Goal: Task Accomplishment & Management: Manage account settings

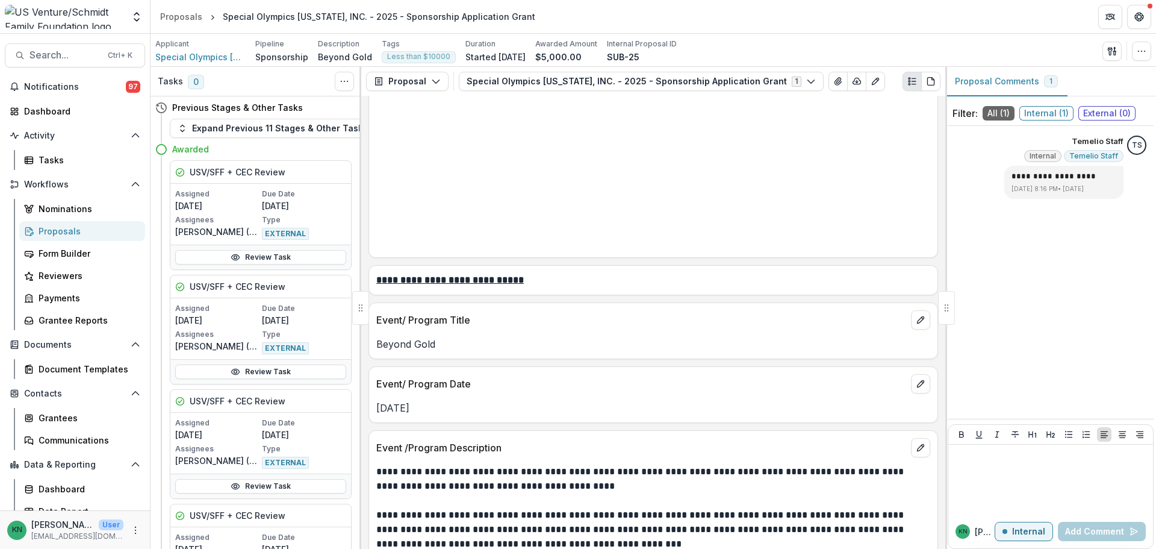
scroll to position [1385, 0]
click at [61, 89] on span "Notifications" at bounding box center [75, 87] width 102 height 10
click at [55, 114] on div "Dashboard" at bounding box center [79, 111] width 111 height 13
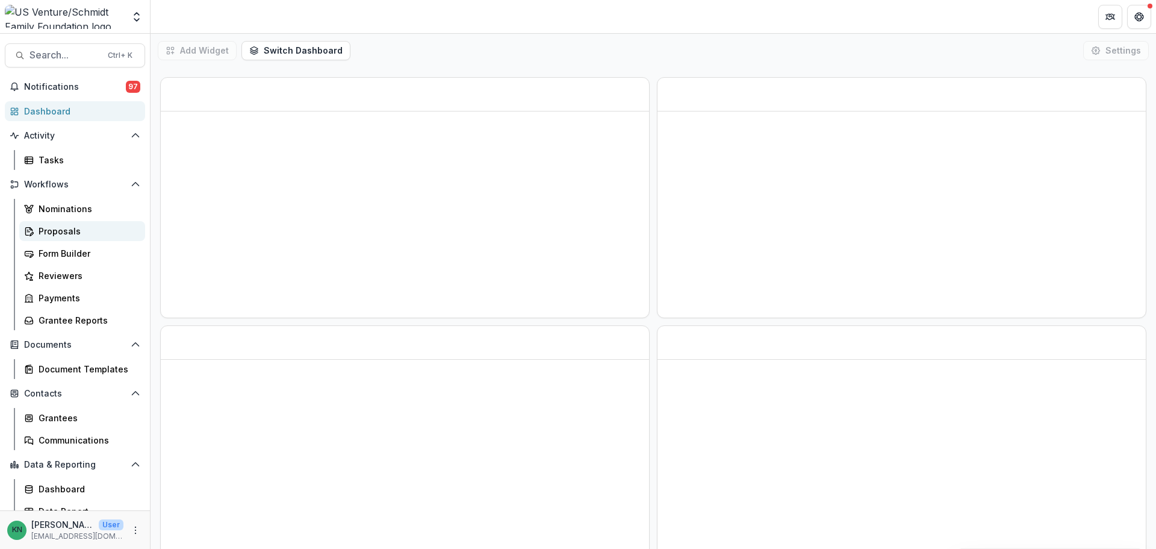
click at [47, 225] on div "Proposals" at bounding box center [87, 231] width 97 height 13
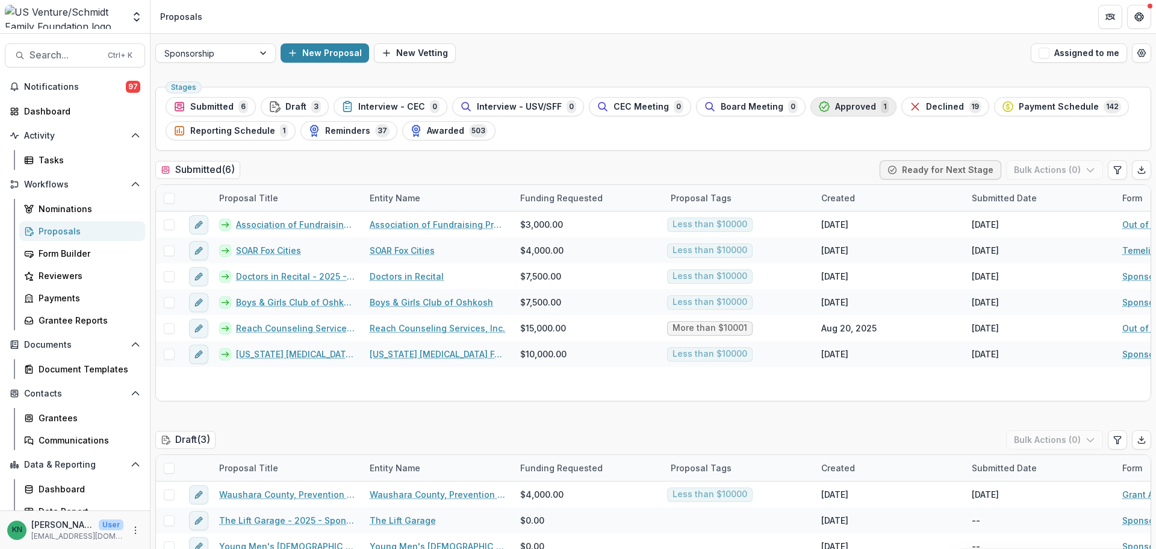
click at [835, 104] on span "Approved" at bounding box center [855, 107] width 41 height 10
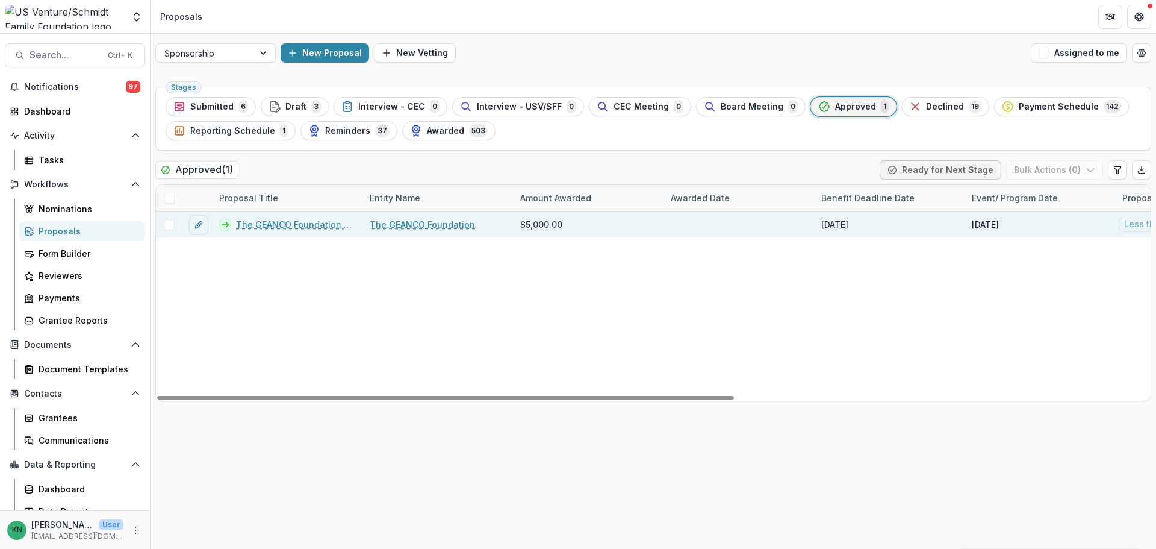
click at [295, 224] on link "The GEANCO Foundation - 2025 - Sponsorship Application Grant" at bounding box center [295, 224] width 119 height 13
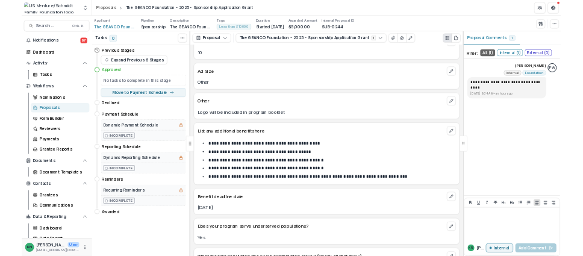
scroll to position [2047, 0]
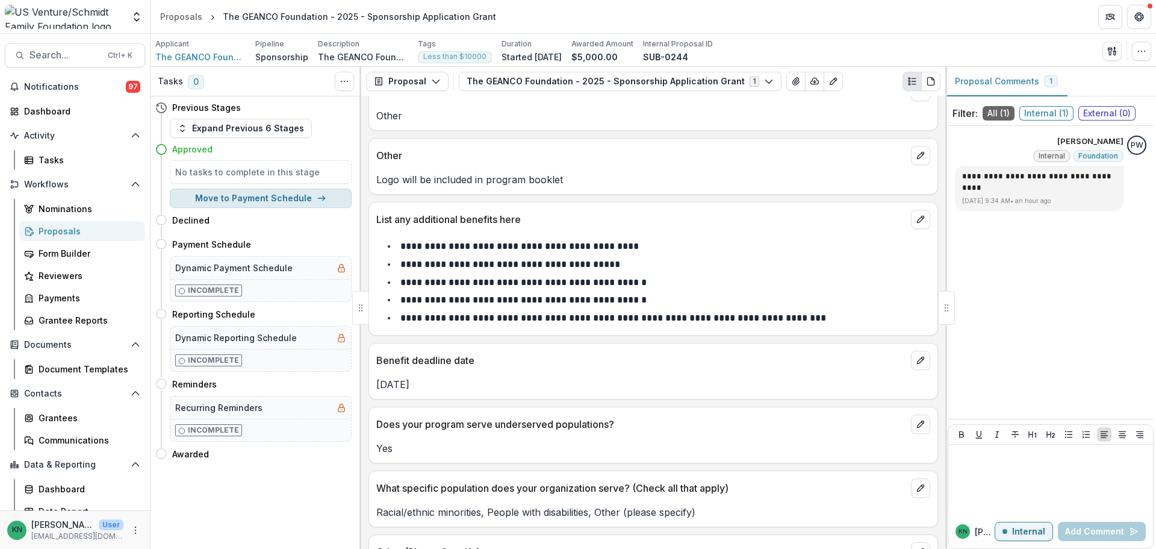
click at [273, 197] on button "Move to Payment Schedule" at bounding box center [261, 197] width 182 height 19
select select "**********"
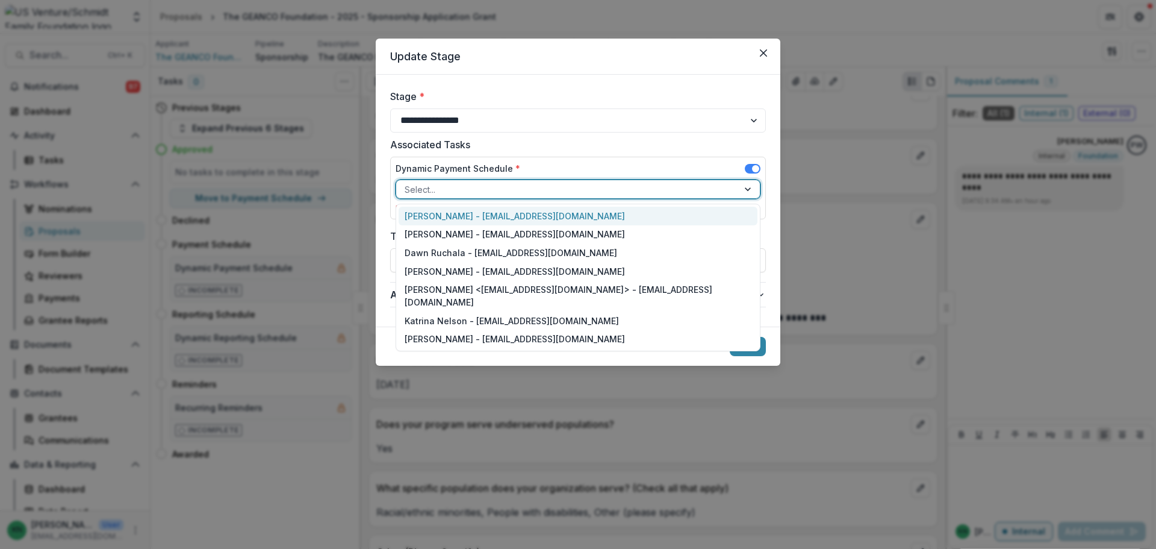
click at [746, 189] on div at bounding box center [749, 189] width 22 height 18
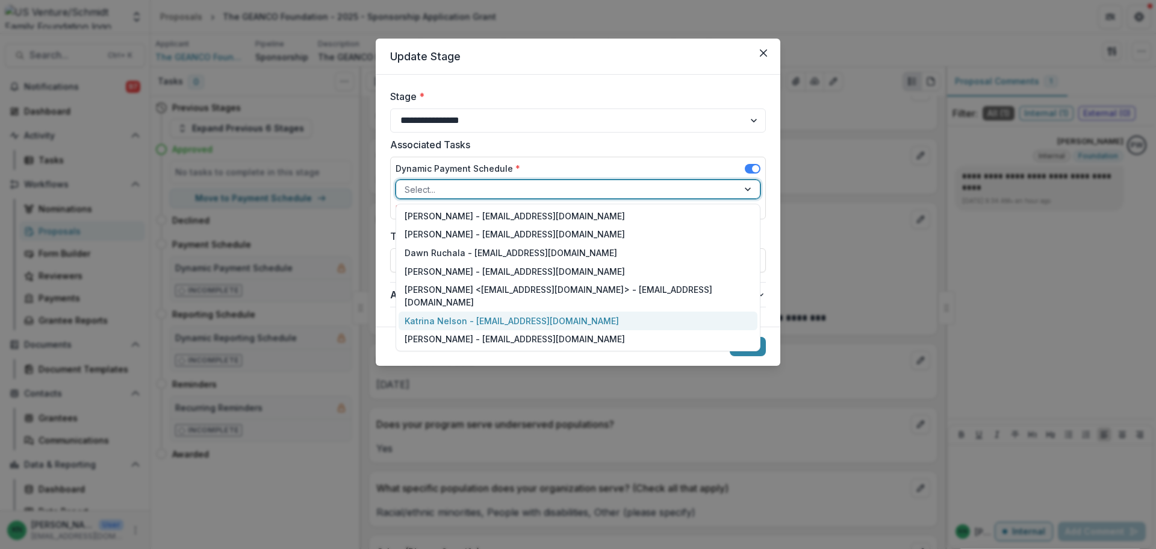
click at [561, 311] on div "Katrina Nelson - [EMAIL_ADDRESS][DOMAIN_NAME]" at bounding box center [578, 320] width 359 height 19
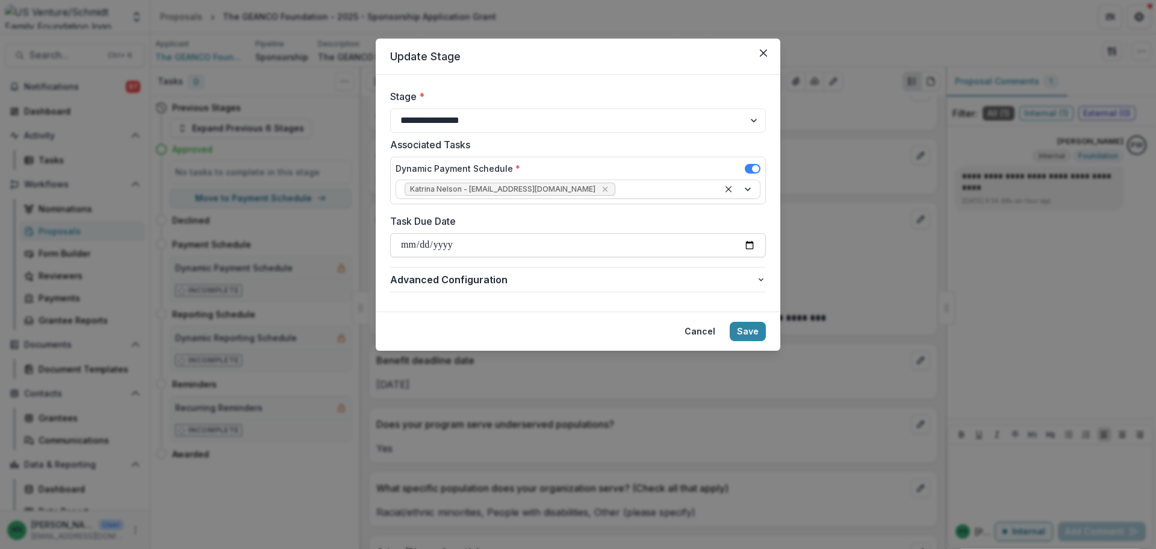
click at [458, 246] on input "Task Due Date" at bounding box center [578, 245] width 376 height 24
click at [406, 243] on input "Task Due Date" at bounding box center [578, 245] width 376 height 24
click at [756, 330] on button "Save" at bounding box center [748, 331] width 36 height 19
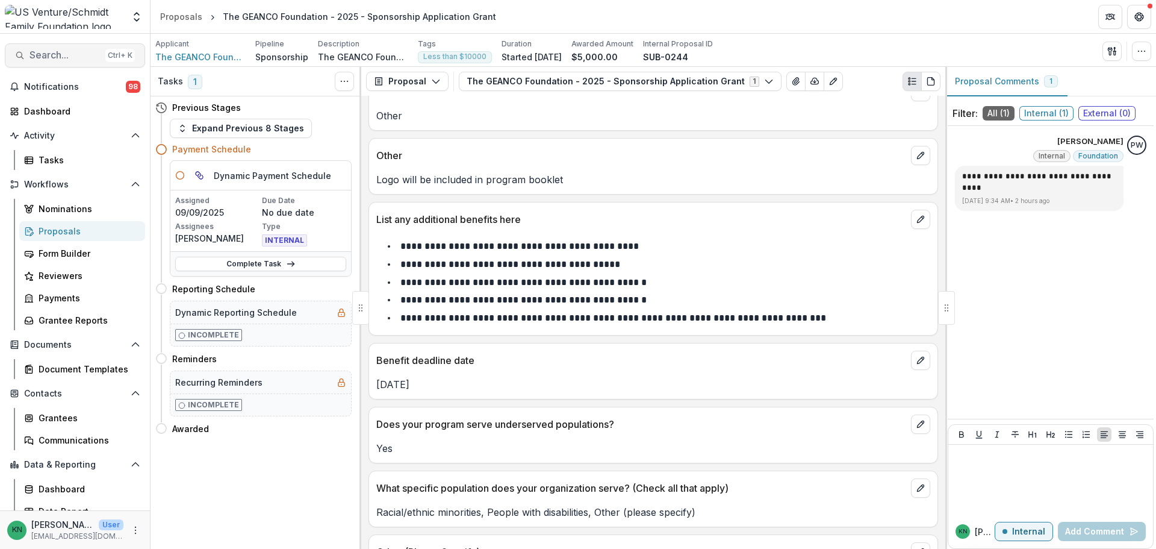
click at [55, 50] on span "Search..." at bounding box center [65, 54] width 71 height 11
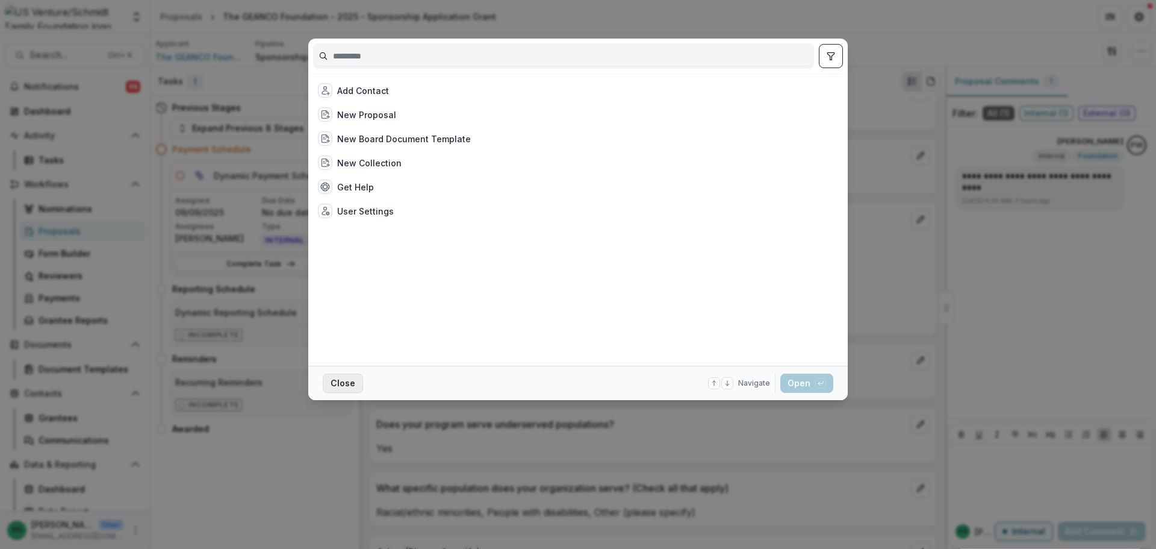
click at [339, 382] on button "Close" at bounding box center [343, 382] width 40 height 19
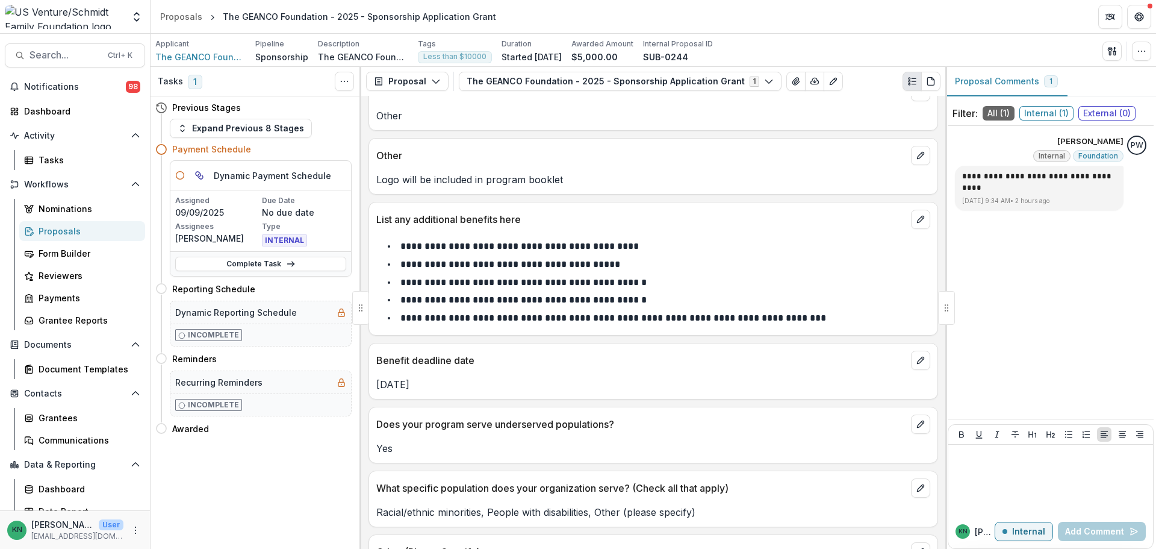
click at [46, 226] on div "Proposals" at bounding box center [87, 231] width 97 height 13
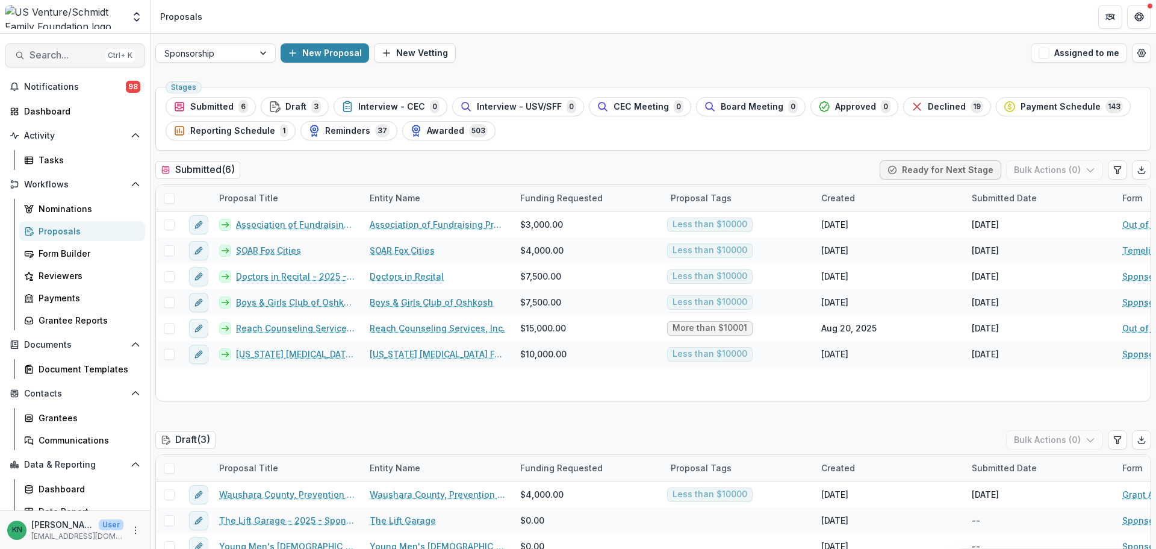
click at [46, 58] on span "Search..." at bounding box center [65, 54] width 71 height 11
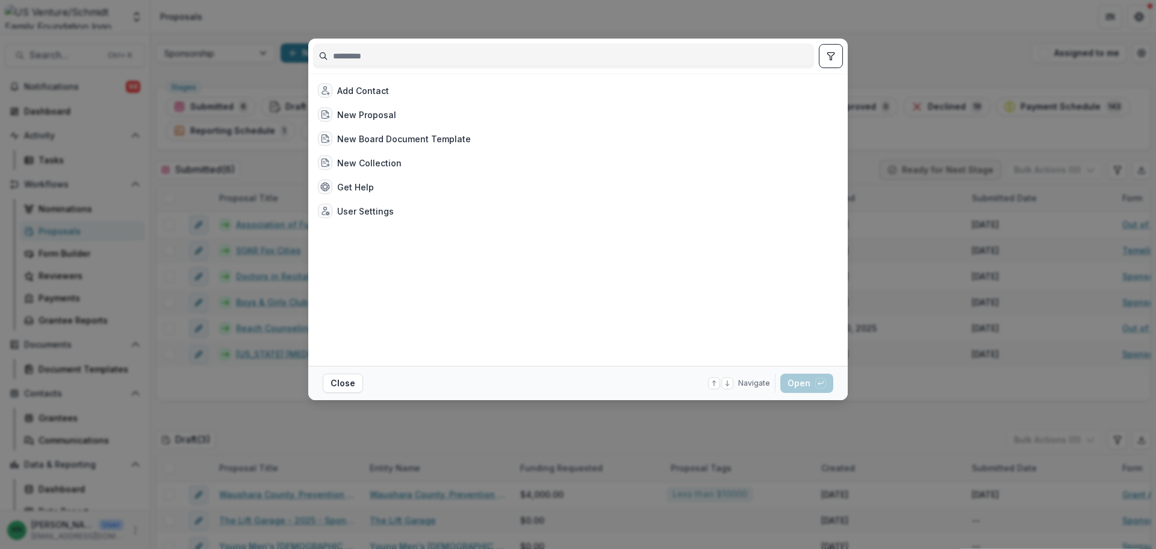
click at [417, 59] on input at bounding box center [564, 55] width 500 height 19
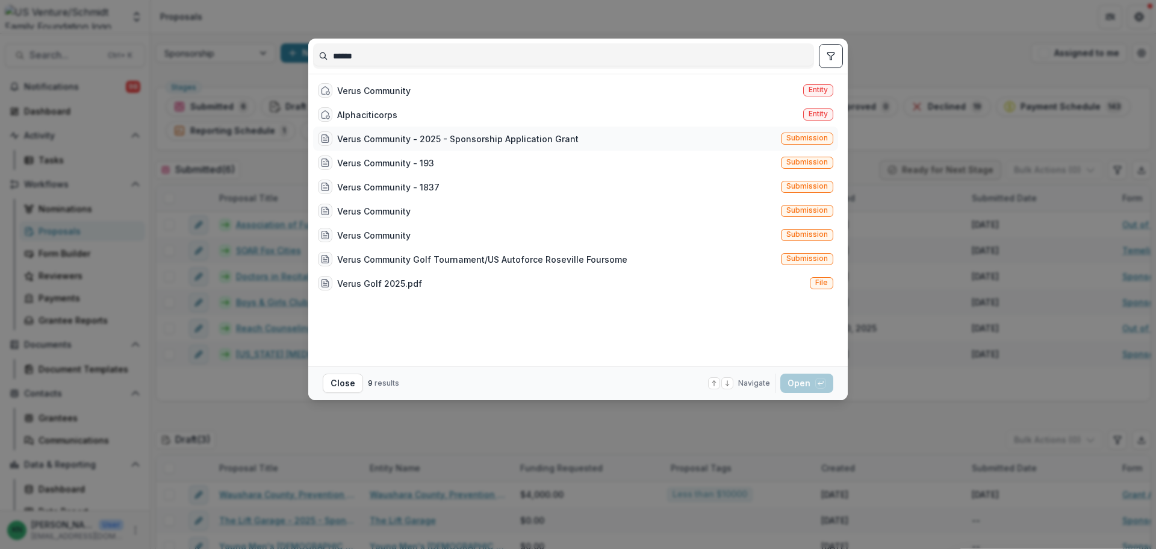
type input "******"
click at [455, 142] on div "Verus Community - 2025 - Sponsorship Application Grant" at bounding box center [457, 138] width 241 height 13
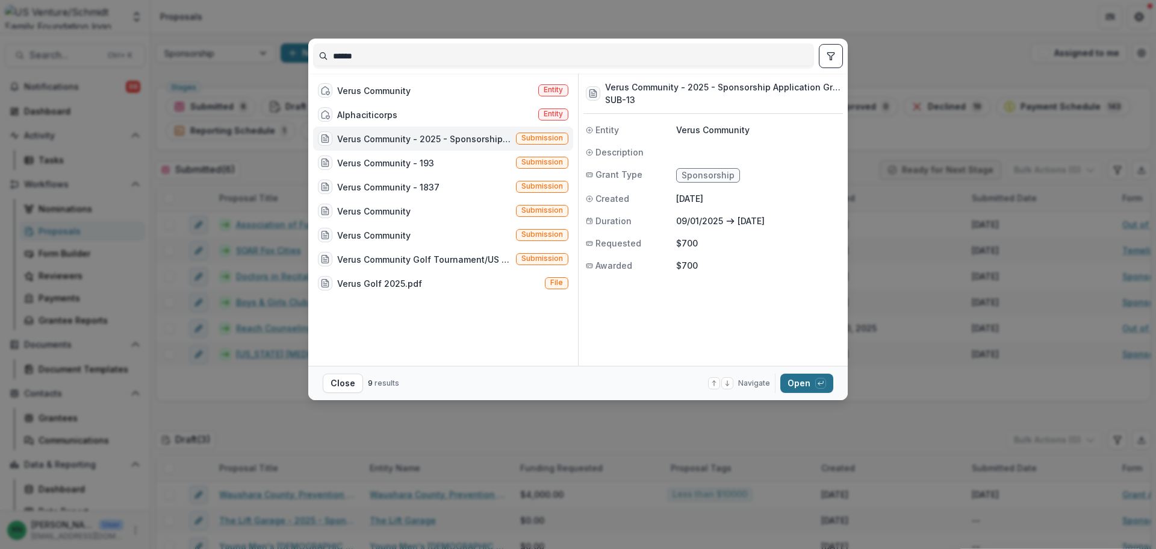
click at [806, 381] on button "Open with enter key" at bounding box center [806, 382] width 53 height 19
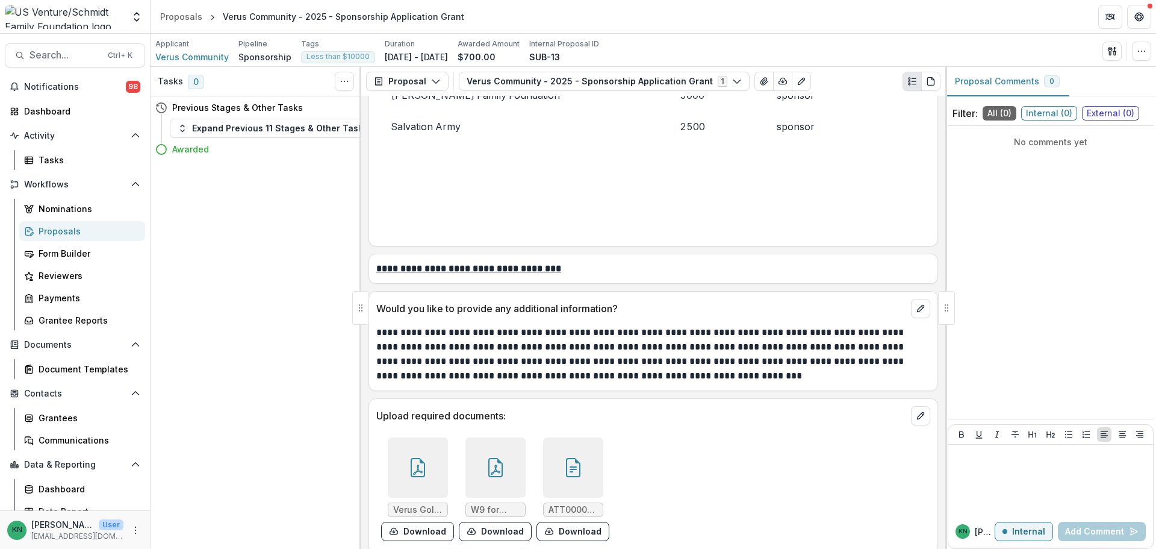
scroll to position [2630, 0]
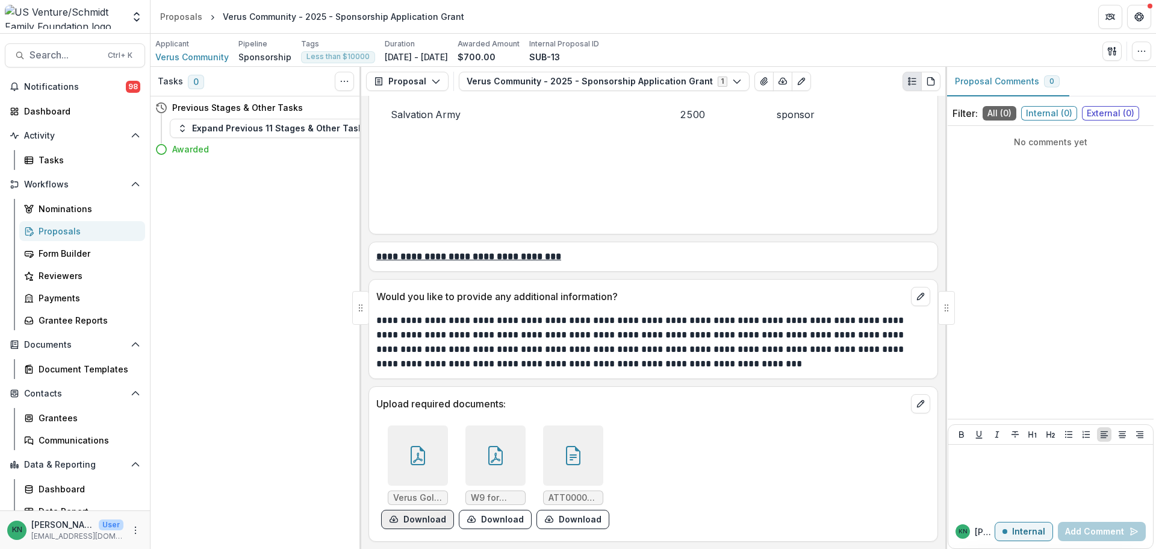
click at [409, 522] on button "Download" at bounding box center [417, 518] width 73 height 19
click at [51, 234] on div "Proposals" at bounding box center [87, 231] width 97 height 13
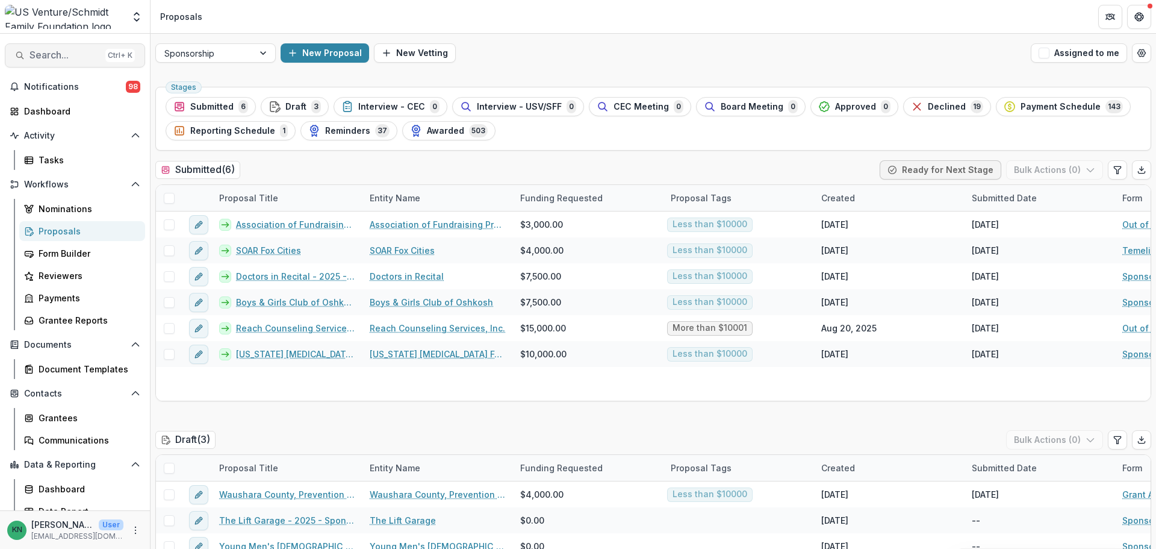
click at [64, 54] on span "Search..." at bounding box center [65, 54] width 71 height 11
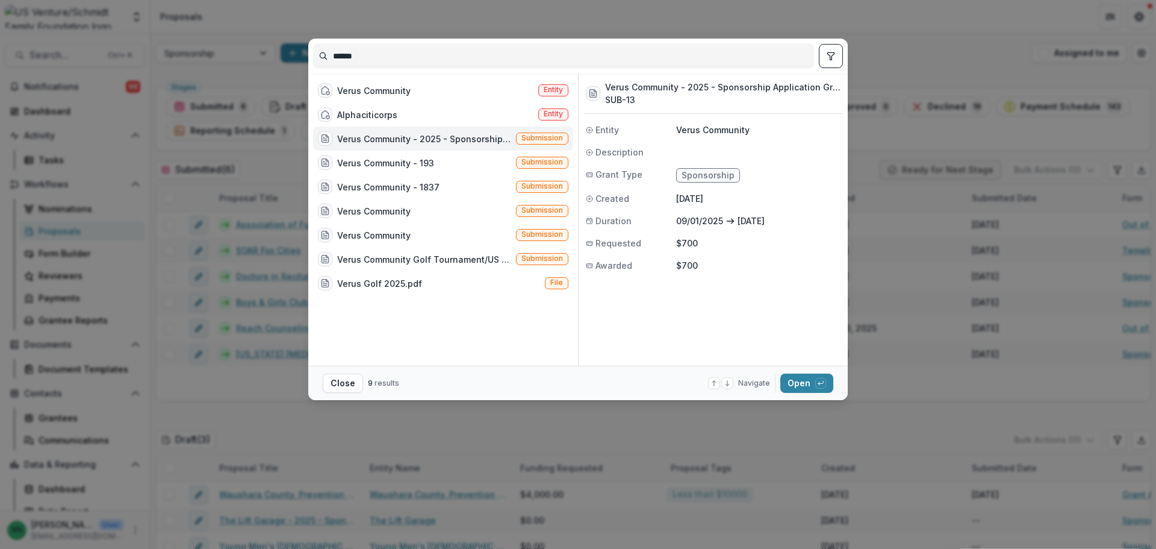
drag, startPoint x: 376, startPoint y: 55, endPoint x: 319, endPoint y: 56, distance: 56.6
click at [319, 56] on input "******" at bounding box center [564, 55] width 500 height 19
type input "**********"
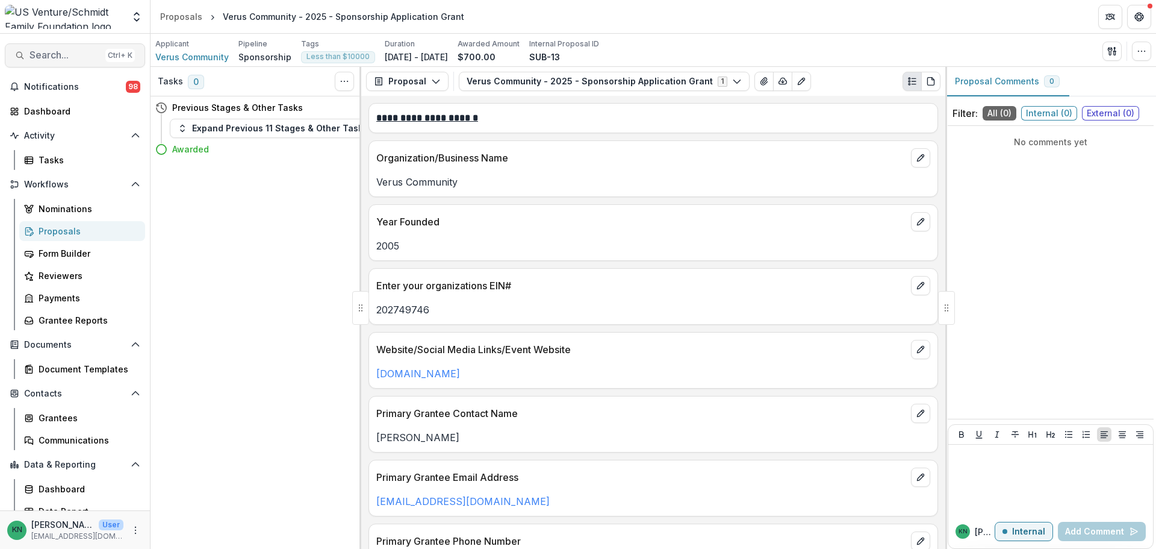
click at [45, 53] on span "Search..." at bounding box center [65, 54] width 71 height 11
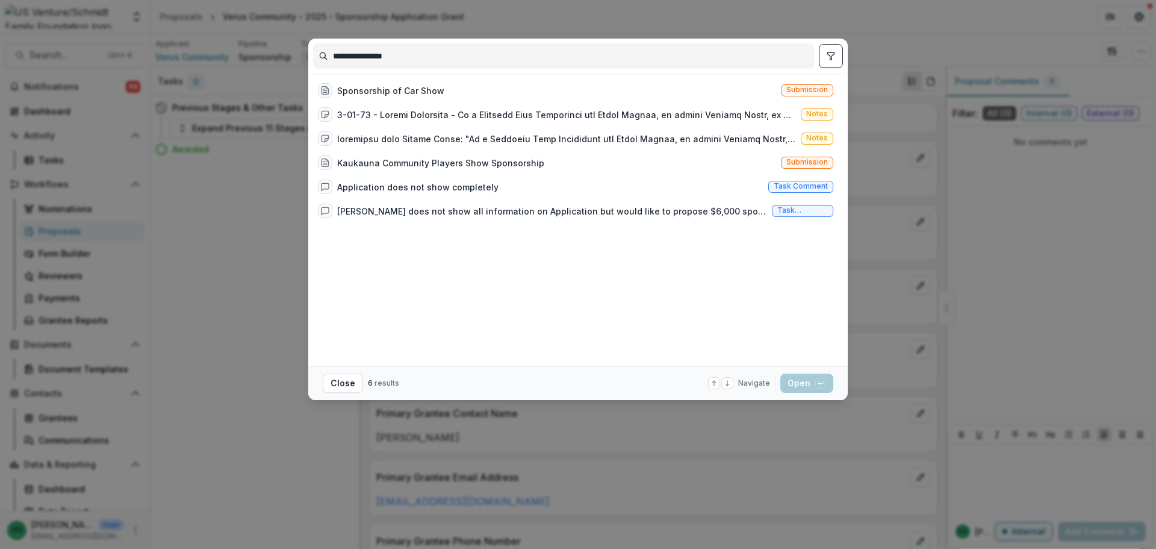
drag, startPoint x: 462, startPoint y: 58, endPoint x: 323, endPoint y: 63, distance: 138.6
click at [323, 63] on input "**********" at bounding box center [564, 55] width 500 height 19
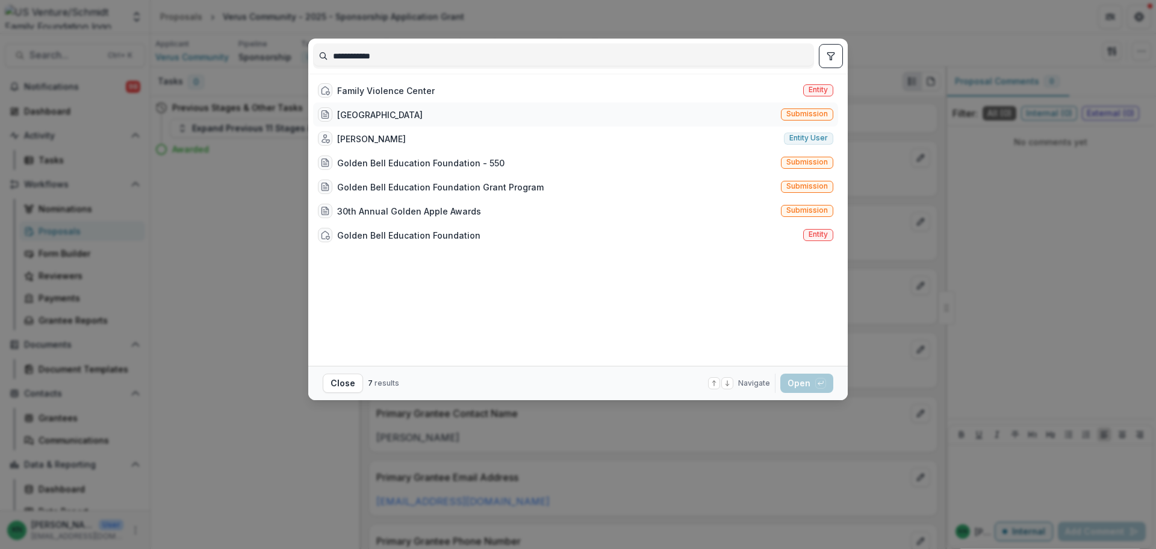
type input "**********"
click at [478, 108] on div "Golden House Submission" at bounding box center [575, 114] width 525 height 24
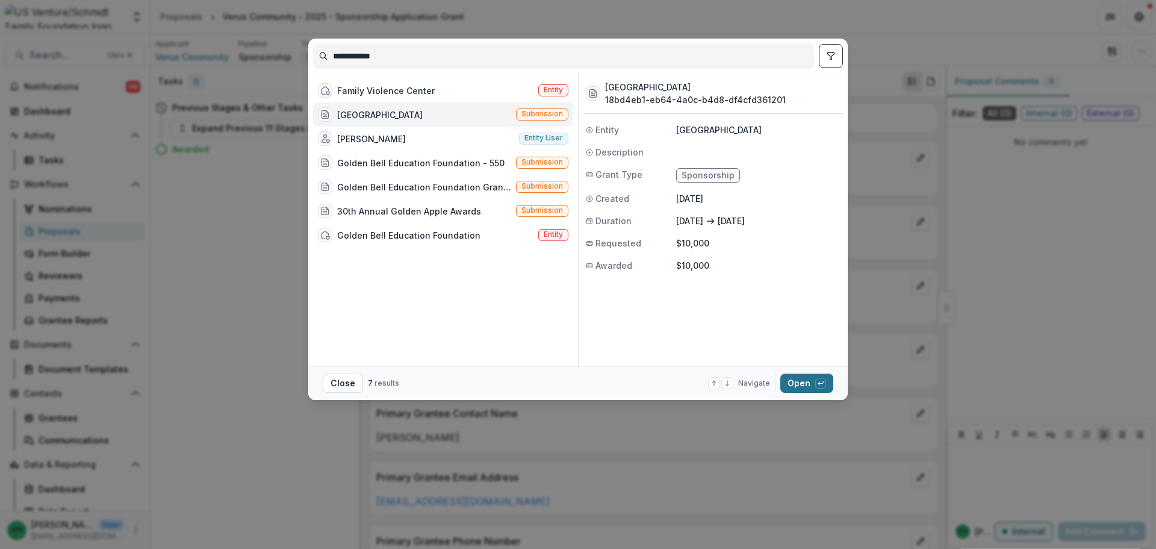
click at [799, 378] on button "Open with enter key" at bounding box center [806, 382] width 53 height 19
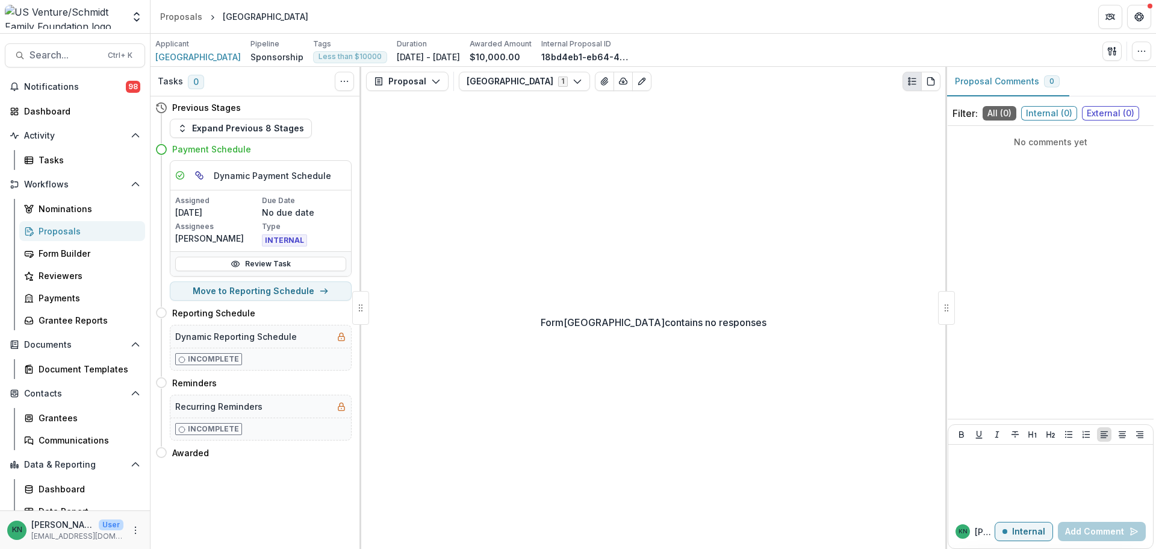
click at [43, 226] on div "Proposals" at bounding box center [87, 231] width 97 height 13
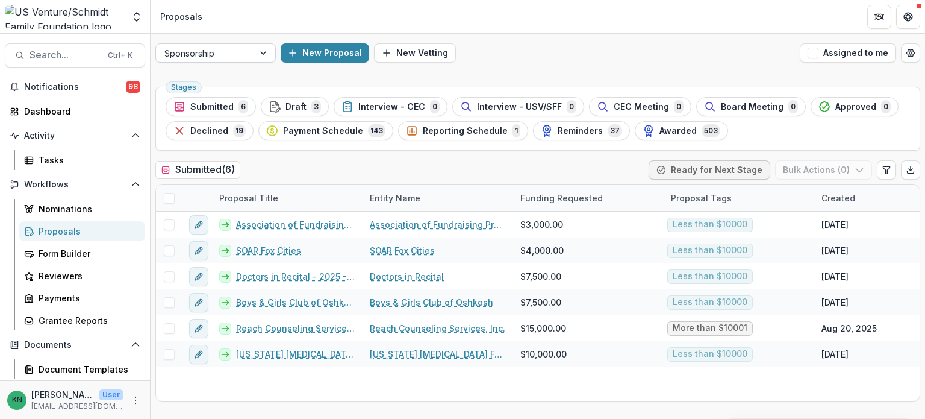
click at [263, 54] on div at bounding box center [265, 53] width 22 height 18
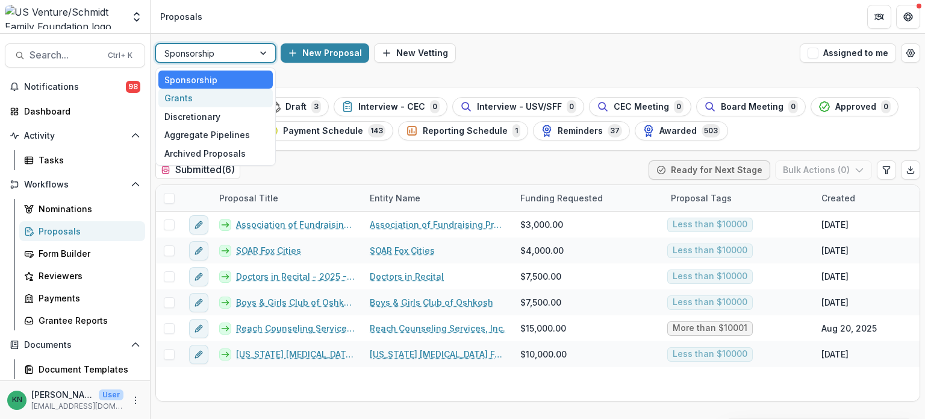
click at [214, 98] on div "Grants" at bounding box center [215, 98] width 114 height 19
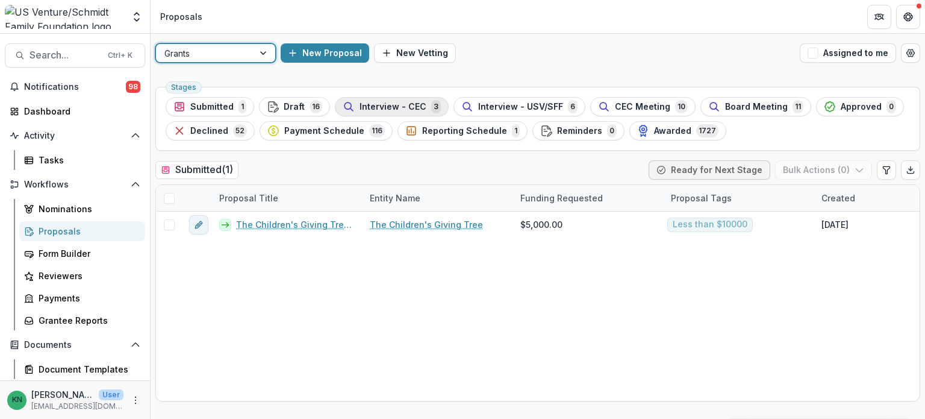
click at [366, 102] on span "Interview - CEC" at bounding box center [393, 107] width 67 height 10
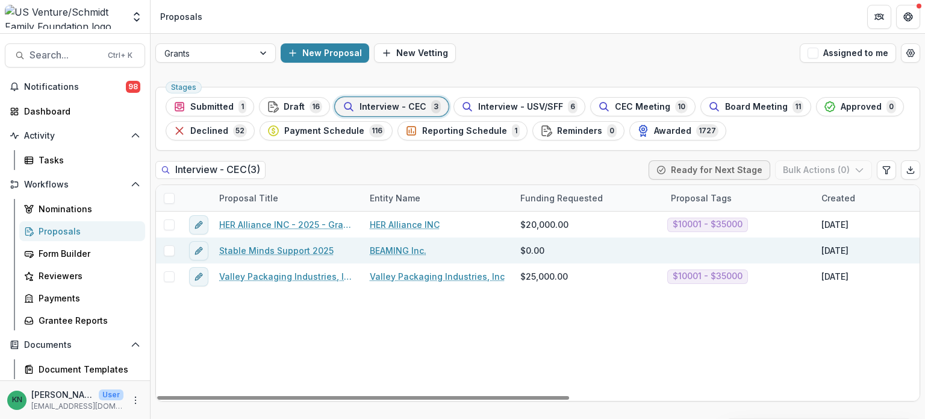
click at [284, 246] on link "Stable Minds Support 2025" at bounding box center [276, 250] width 114 height 13
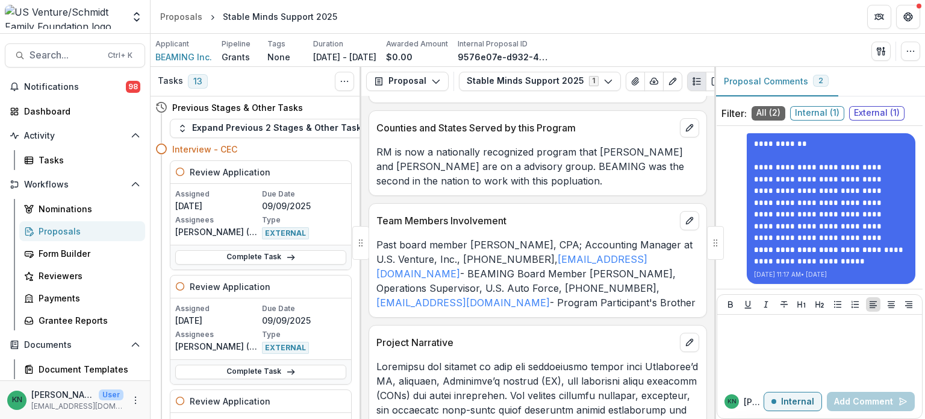
scroll to position [34, 0]
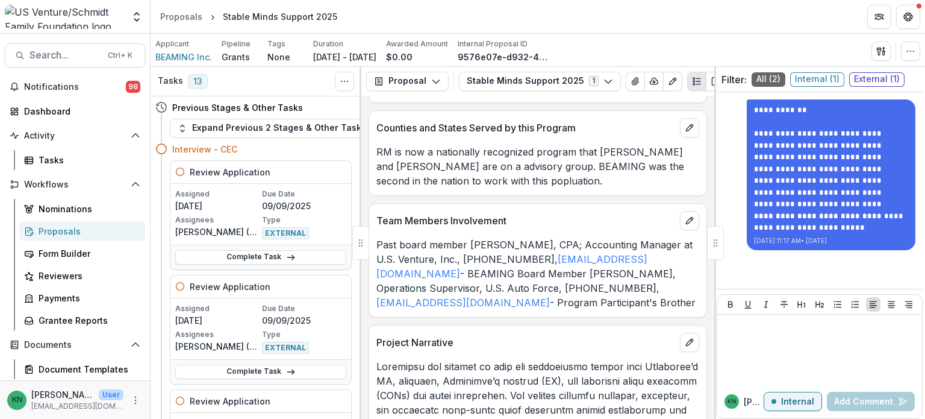
click at [52, 228] on div "Proposals" at bounding box center [87, 231] width 97 height 13
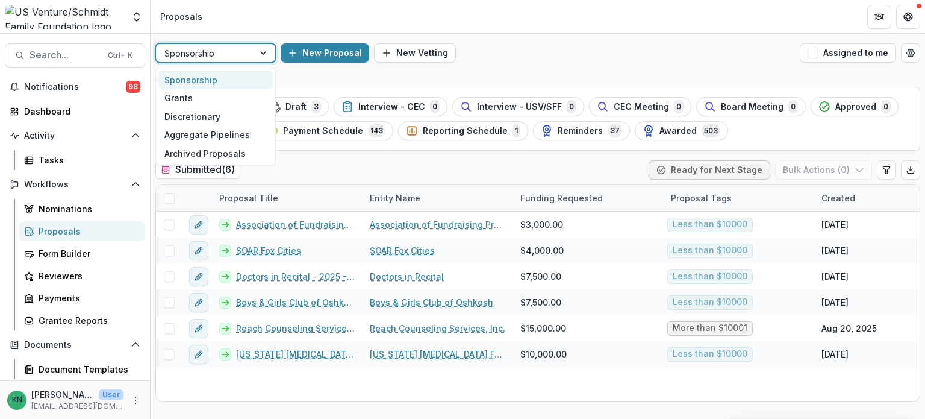
click at [265, 54] on div at bounding box center [265, 53] width 22 height 18
click at [205, 102] on div "Grants" at bounding box center [215, 98] width 114 height 19
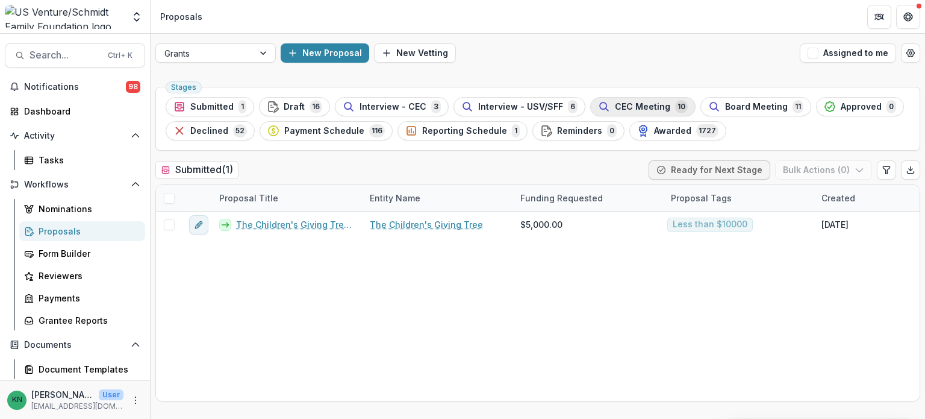
click at [649, 105] on span "CEC Meeting" at bounding box center [642, 107] width 55 height 10
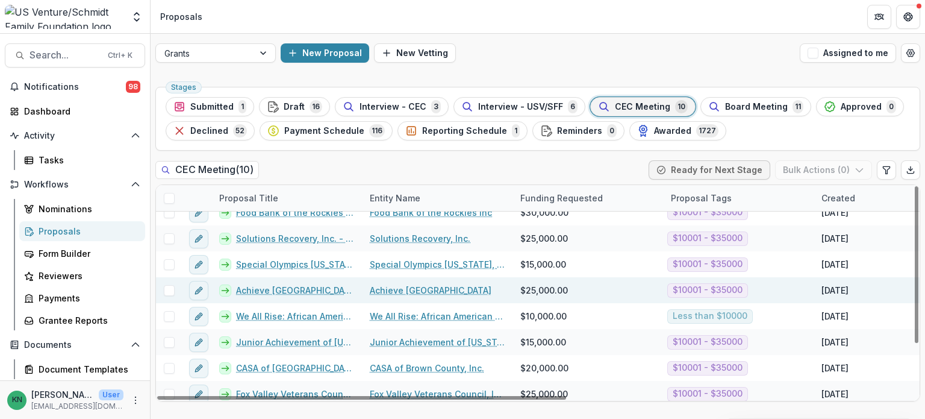
scroll to position [69, 0]
